Goal: Task Accomplishment & Management: Manage account settings

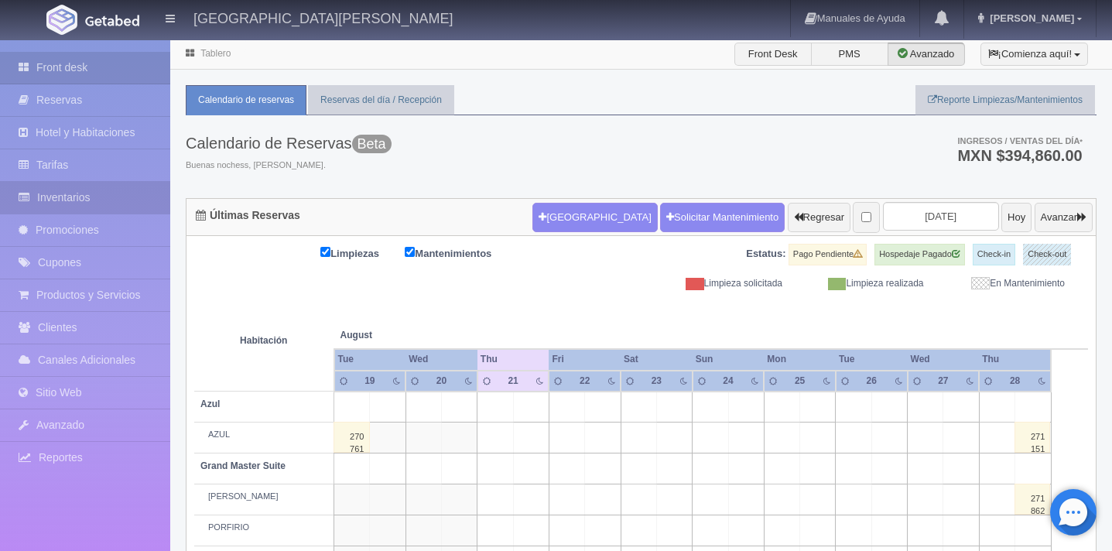
click at [85, 198] on link "Inventarios" at bounding box center [85, 198] width 170 height 32
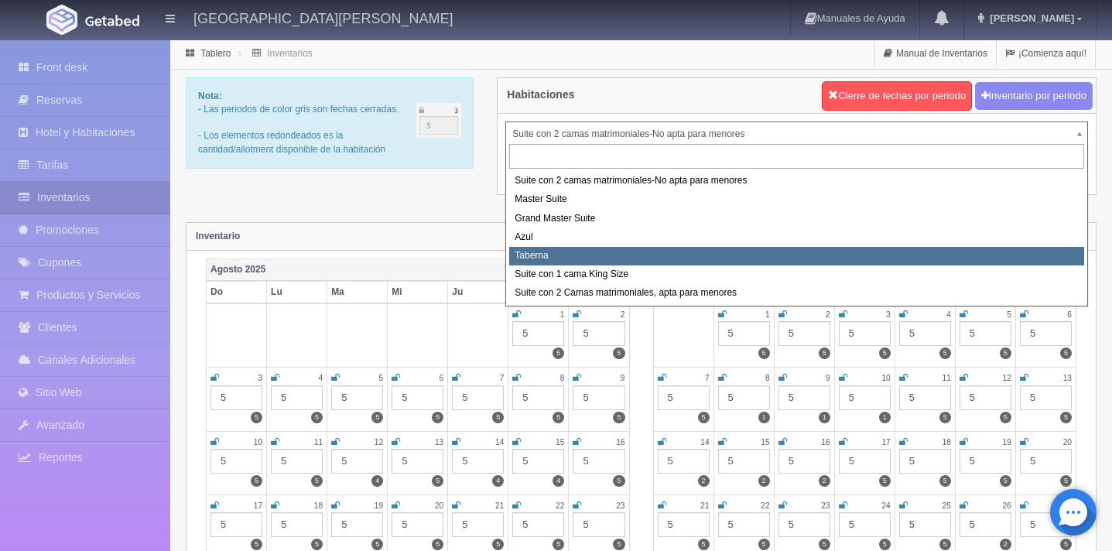
select select "1920"
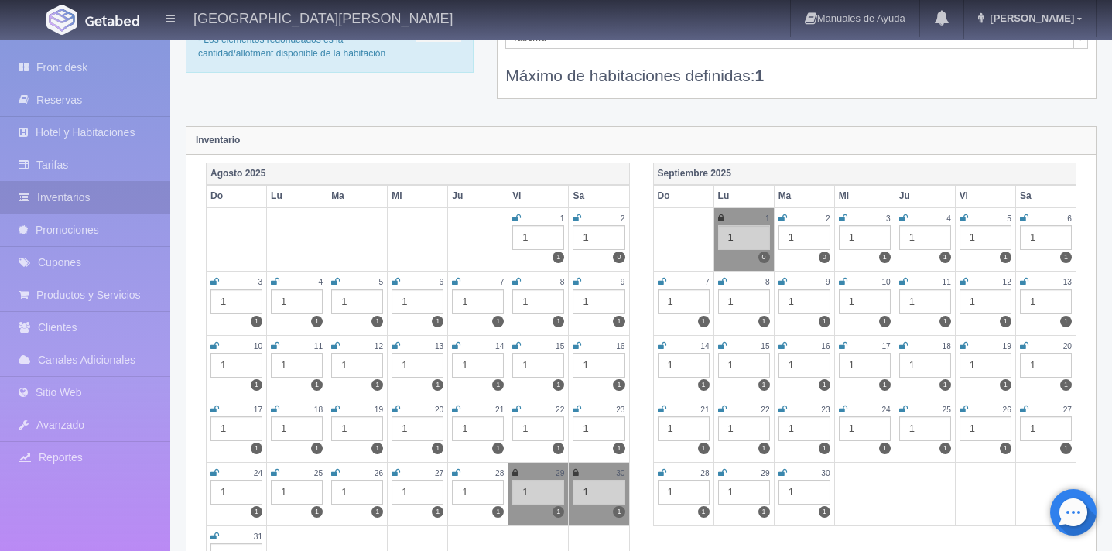
scroll to position [91, 0]
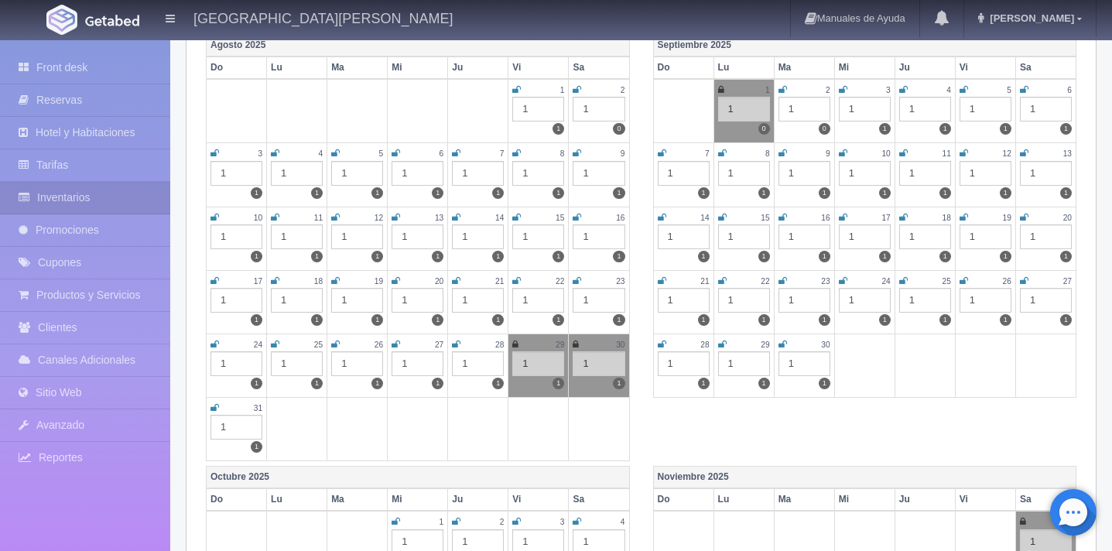
scroll to position [244, 0]
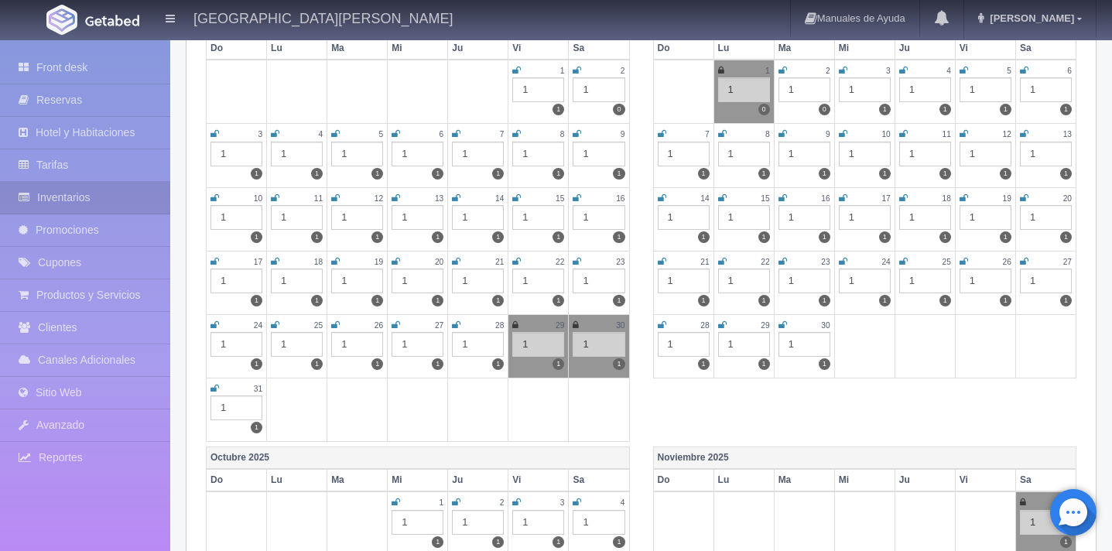
click at [215, 389] on icon at bounding box center [214, 388] width 9 height 9
click at [211, 386] on icon at bounding box center [213, 388] width 6 height 9
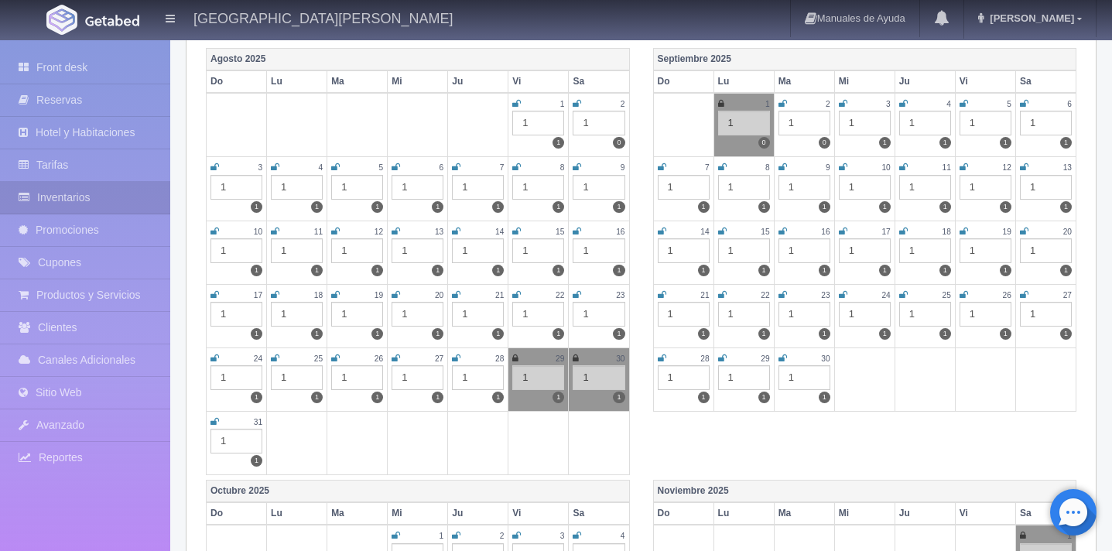
scroll to position [210, 0]
click at [214, 422] on icon at bounding box center [214, 422] width 9 height 9
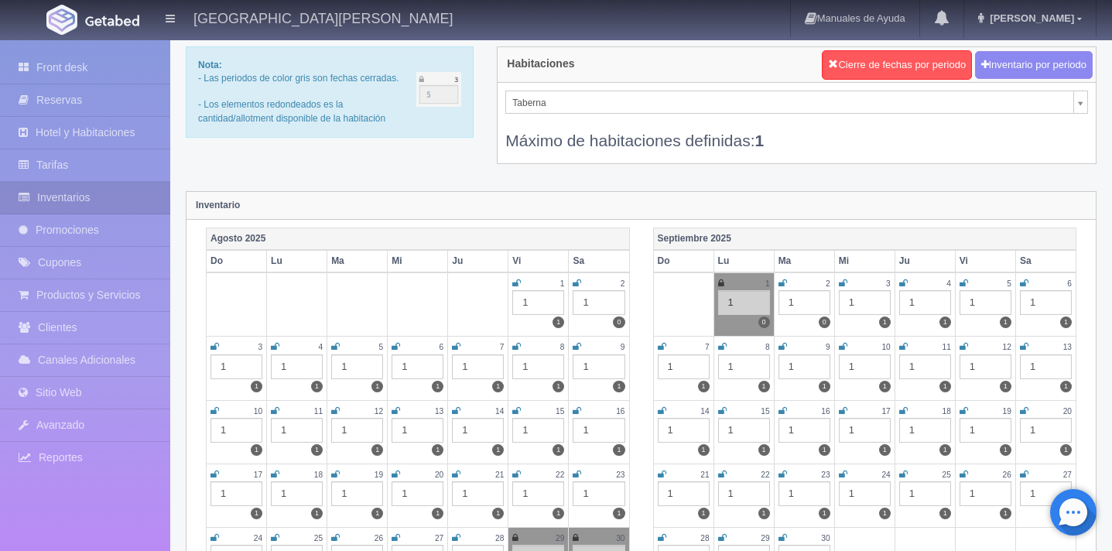
scroll to position [0, 0]
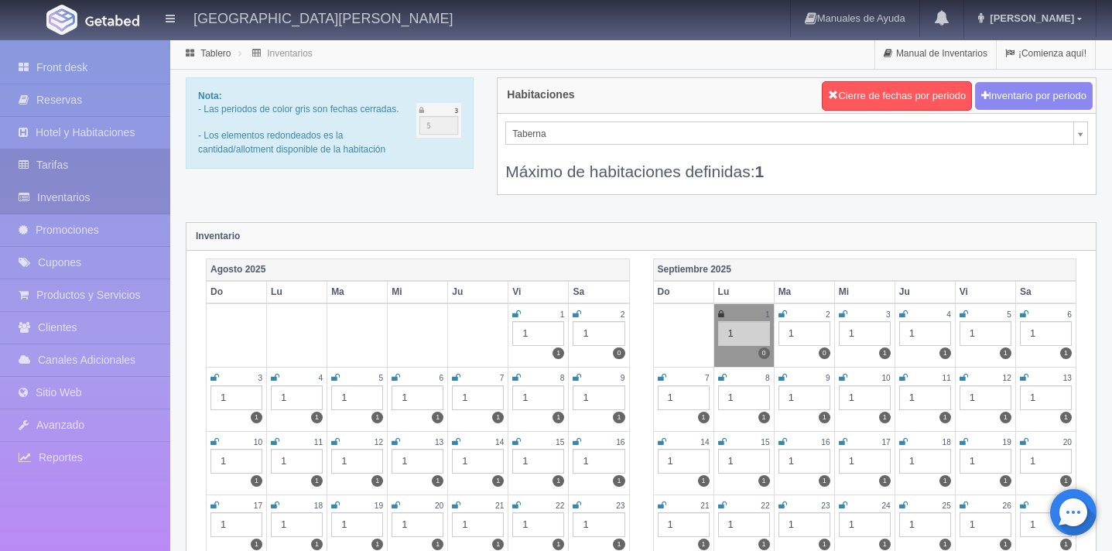
click at [97, 173] on link "Tarifas" at bounding box center [85, 165] width 170 height 32
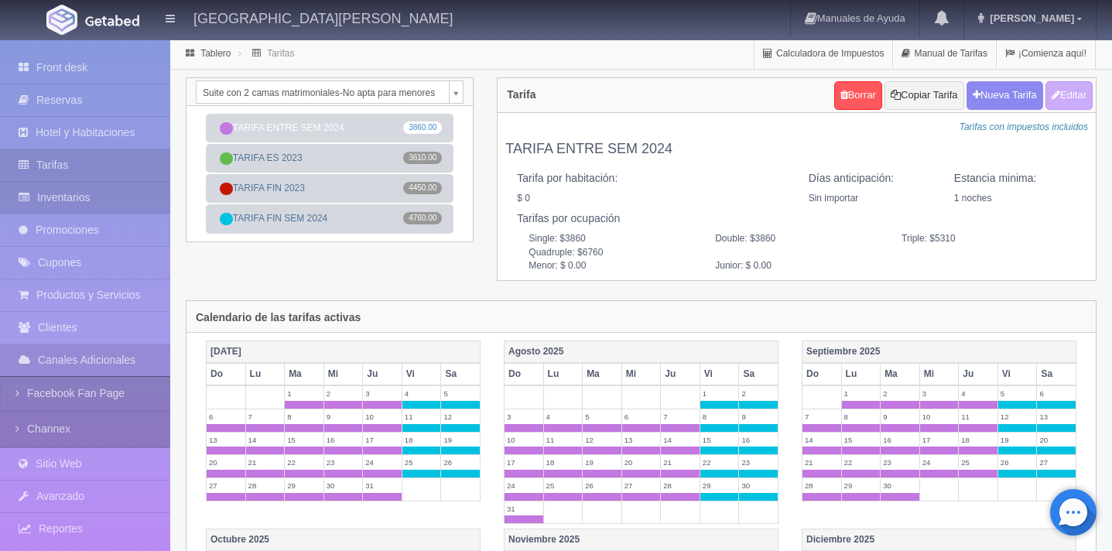
click at [88, 204] on link "Inventarios" at bounding box center [85, 198] width 170 height 32
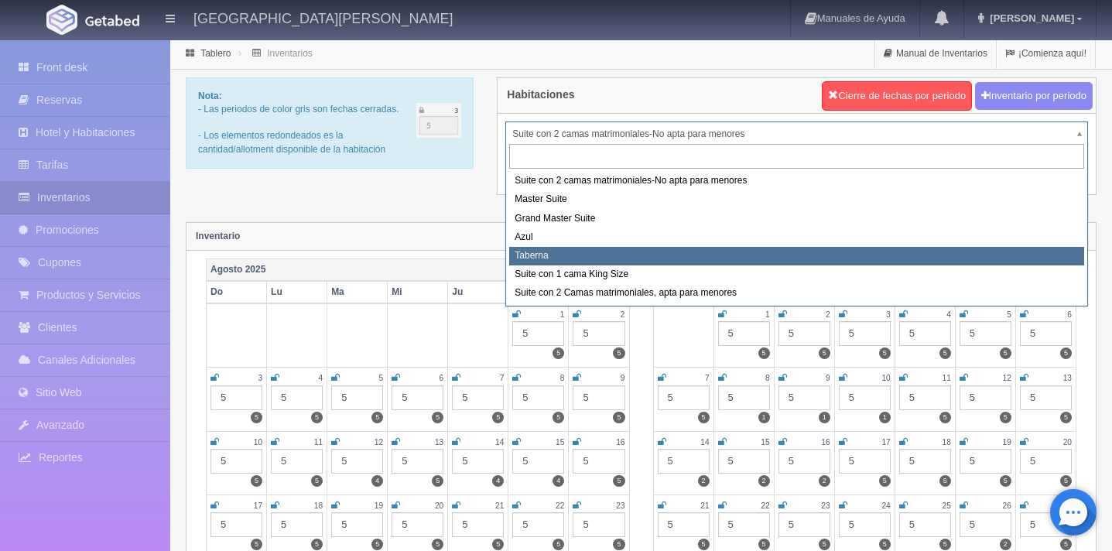
select select "1920"
